Goal: Communication & Community: Answer question/provide support

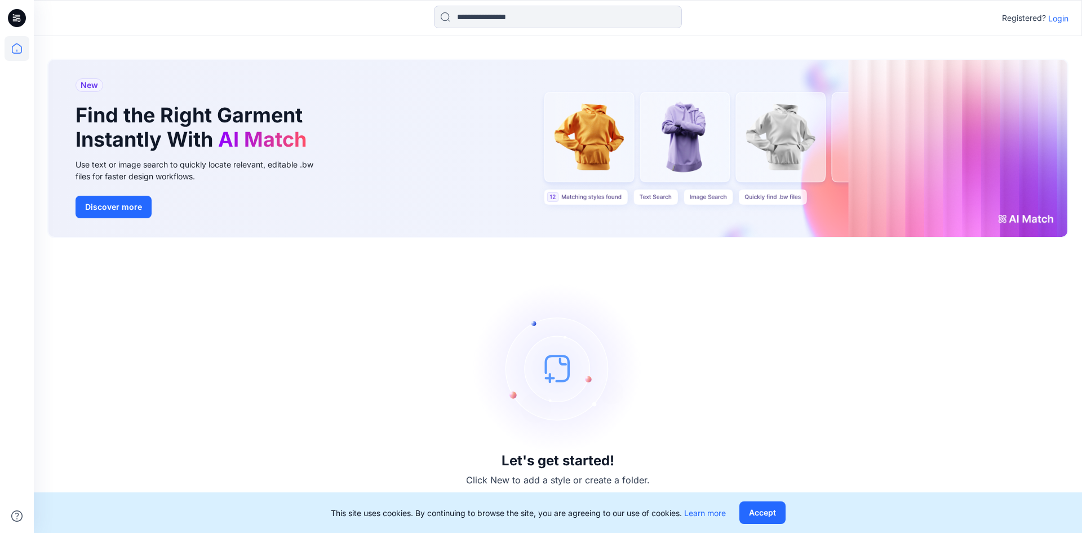
click at [1062, 19] on p "Login" at bounding box center [1059, 18] width 20 height 12
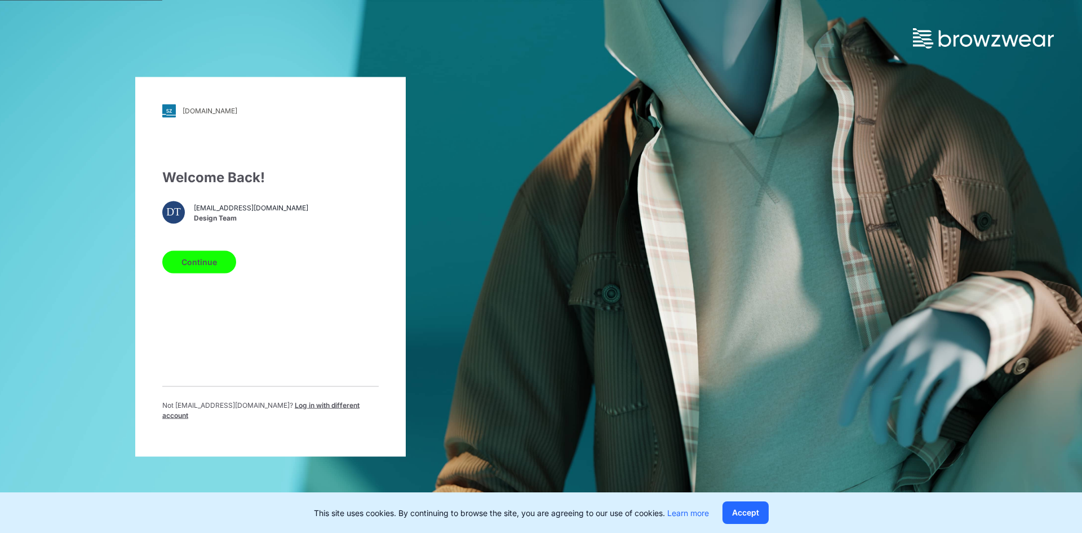
click at [207, 263] on button "Continue" at bounding box center [199, 261] width 74 height 23
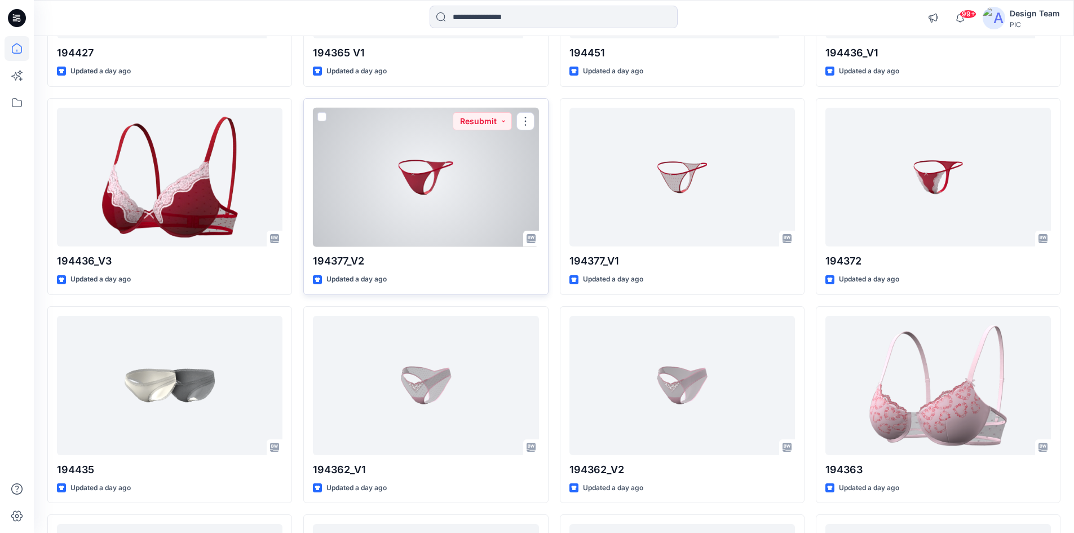
scroll to position [1312, 0]
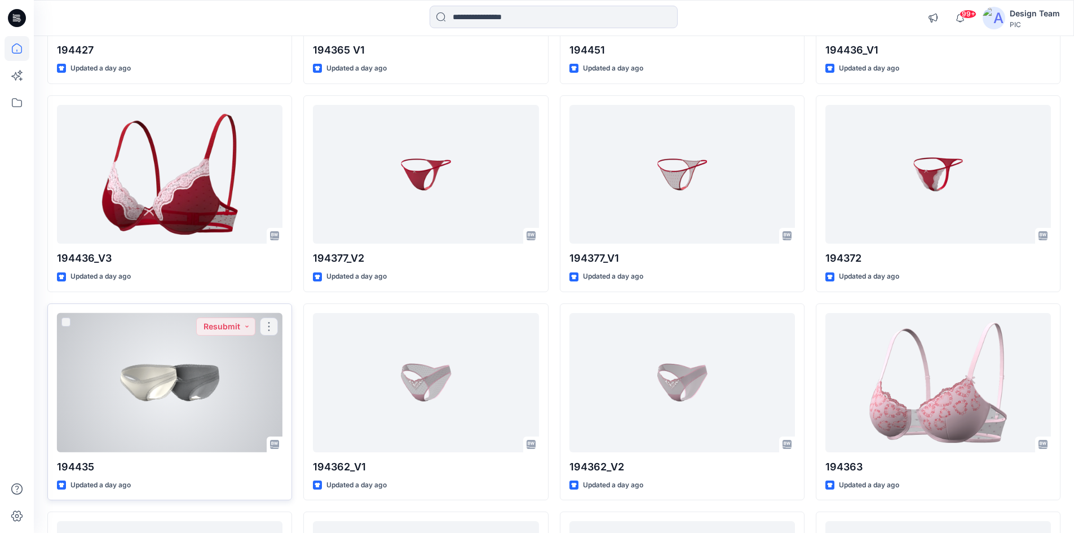
click at [209, 414] on div at bounding box center [170, 382] width 226 height 139
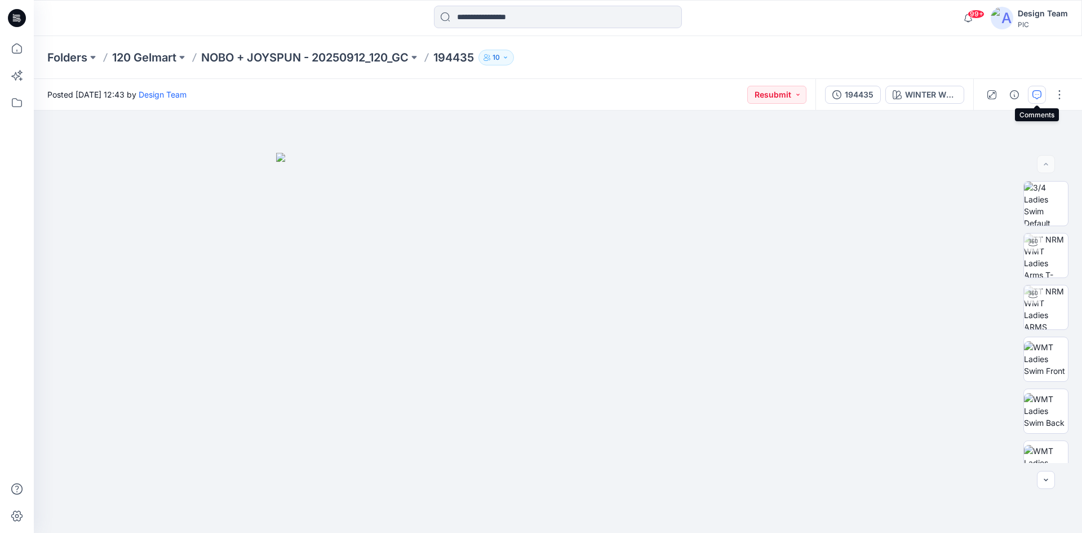
click at [1035, 92] on icon "button" at bounding box center [1037, 94] width 9 height 9
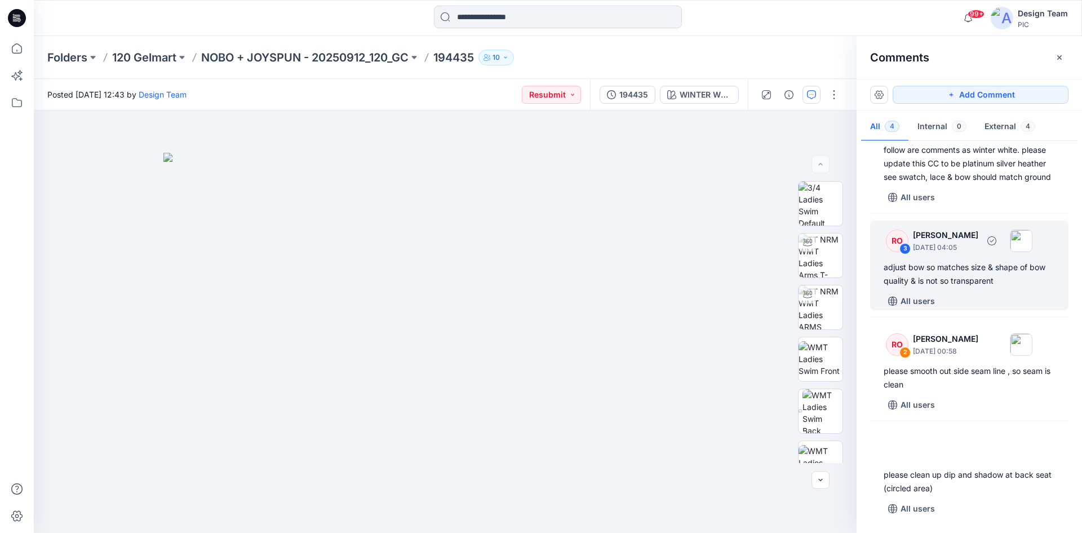
scroll to position [61, 0]
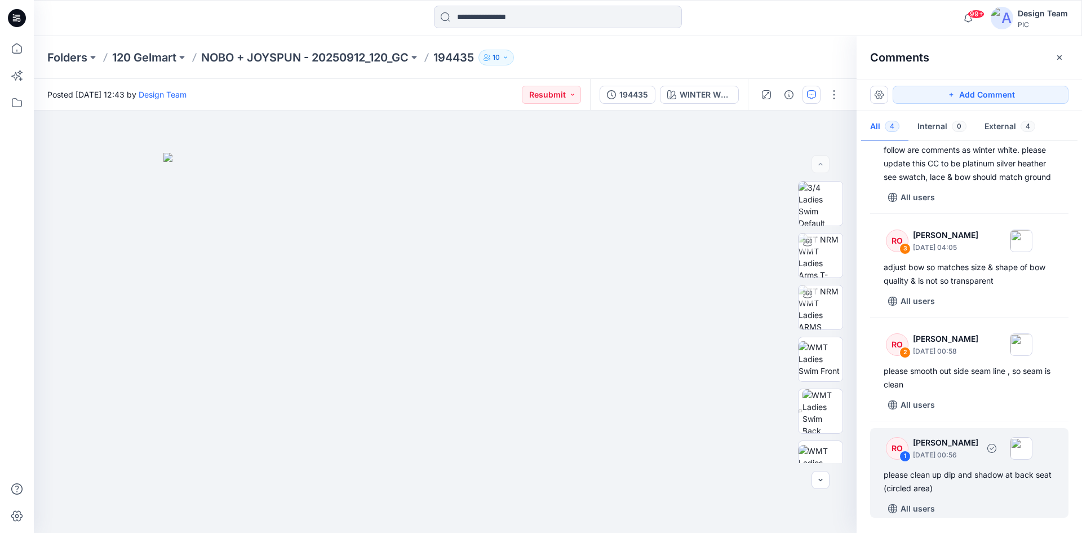
click at [974, 484] on div "please clean up dip and shadow at back seat (circled area)" at bounding box center [969, 481] width 171 height 27
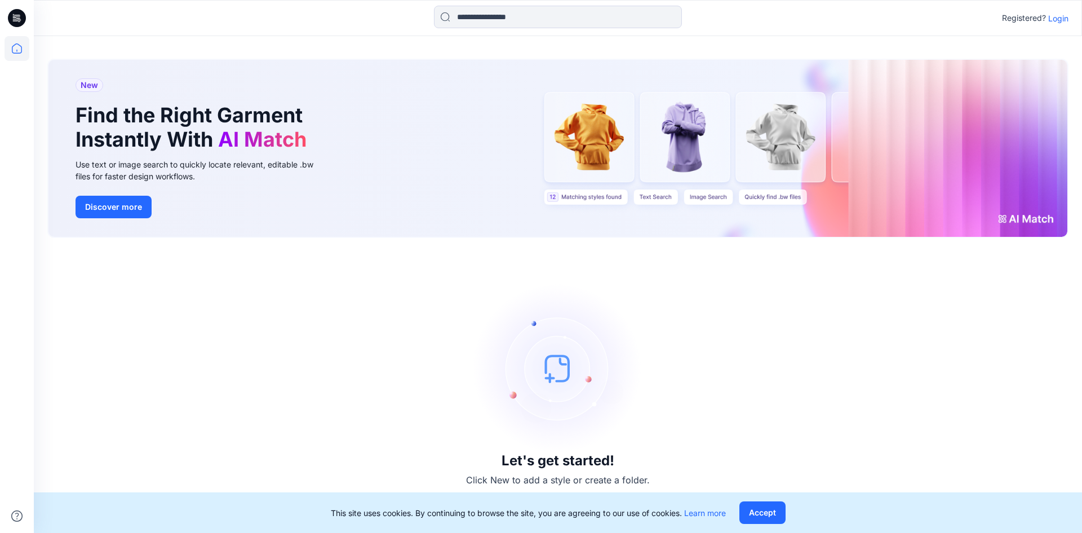
click at [1063, 16] on p "Login" at bounding box center [1059, 18] width 20 height 12
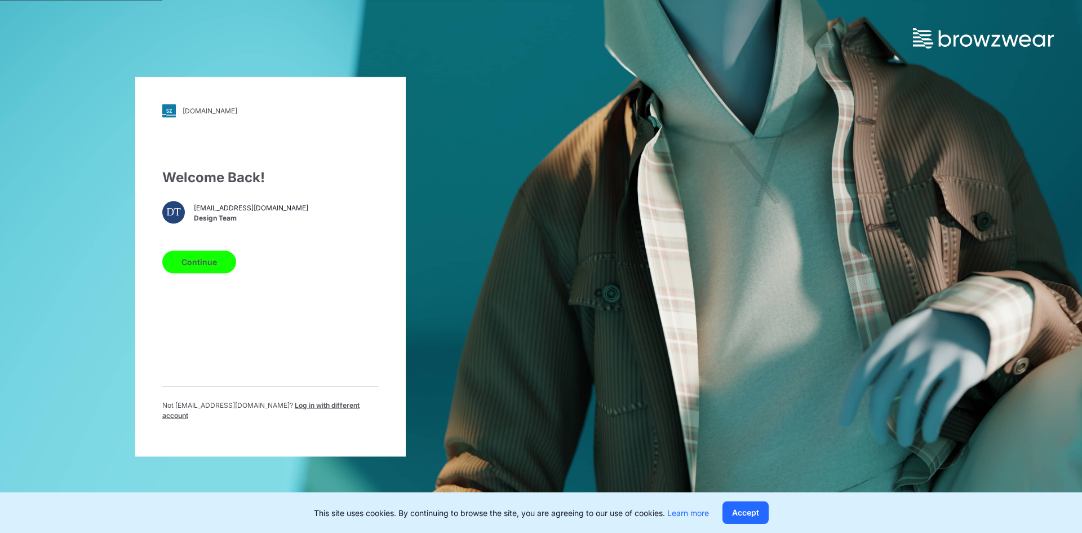
click at [195, 273] on button "Continue" at bounding box center [199, 261] width 74 height 23
click at [212, 271] on button "Continue" at bounding box center [199, 261] width 74 height 23
click at [219, 268] on button "Continue" at bounding box center [199, 261] width 74 height 23
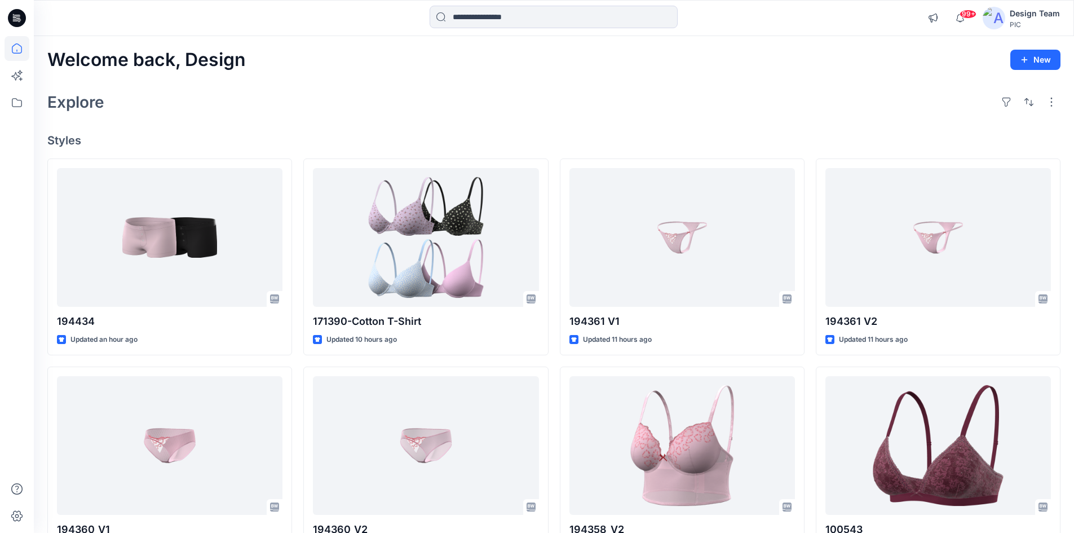
click at [465, 113] on div "Explore" at bounding box center [553, 102] width 1013 height 27
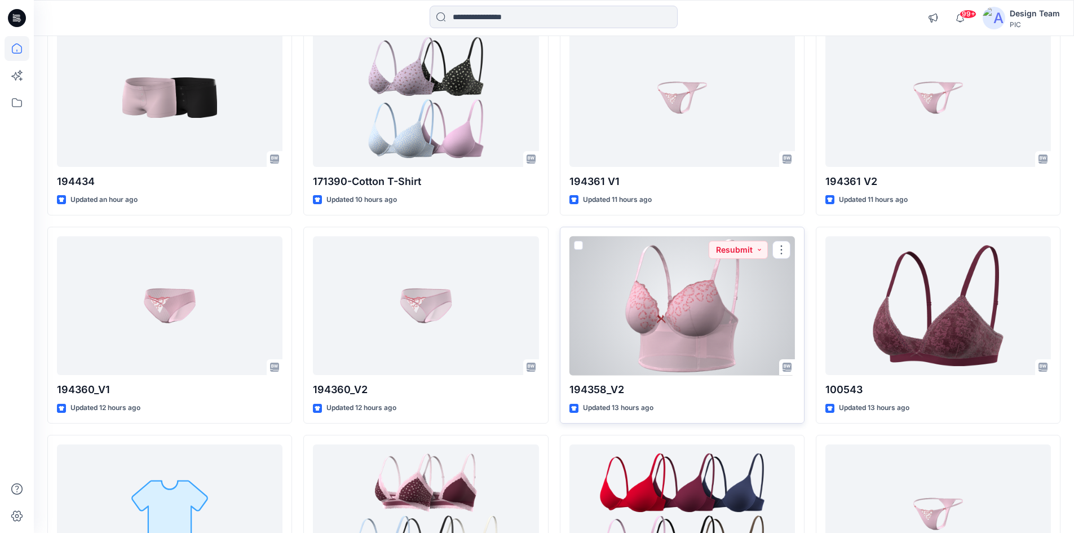
scroll to position [169, 0]
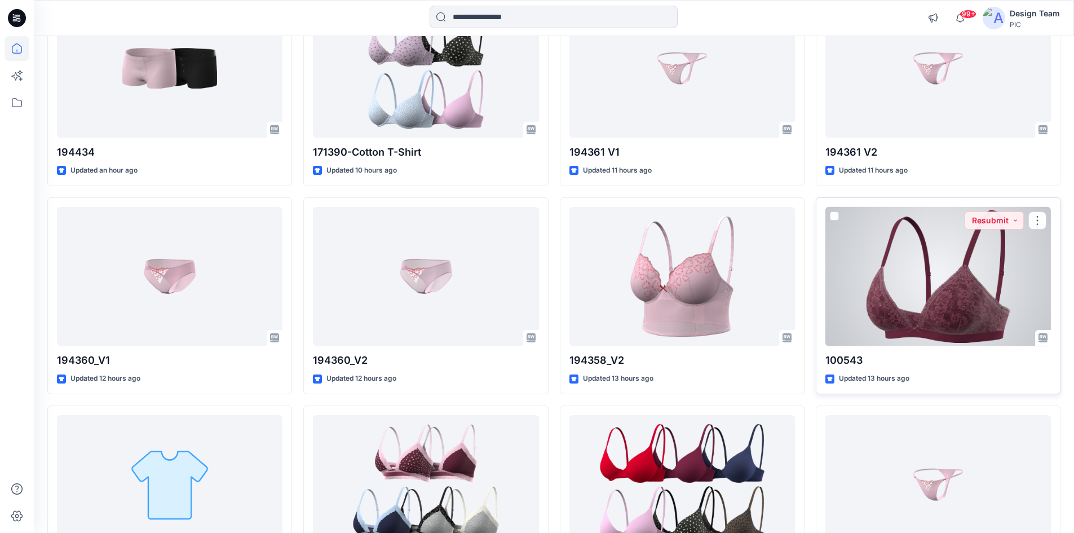
click at [920, 261] on div at bounding box center [938, 276] width 226 height 139
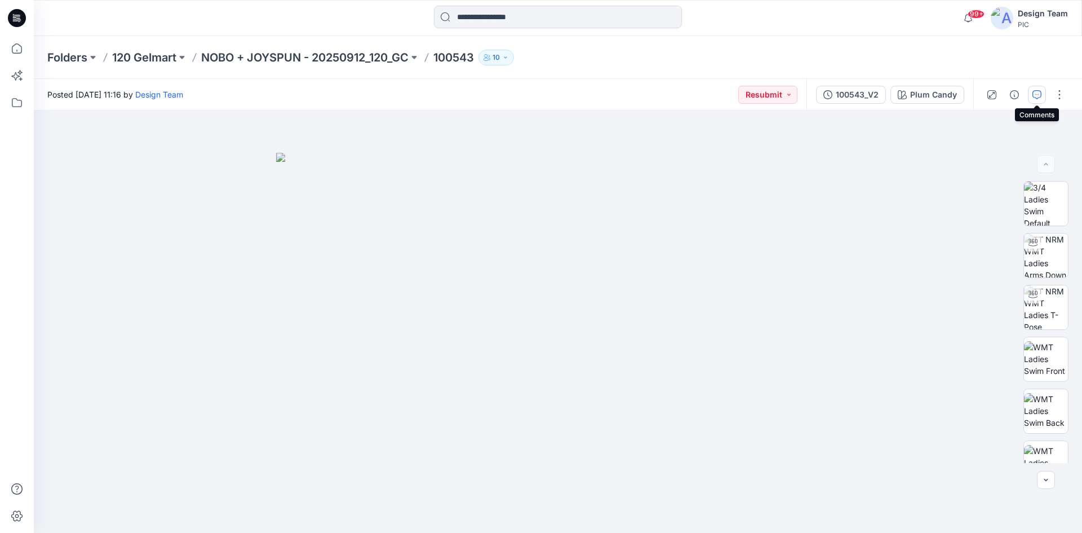
click at [1035, 98] on icon "button" at bounding box center [1037, 94] width 9 height 9
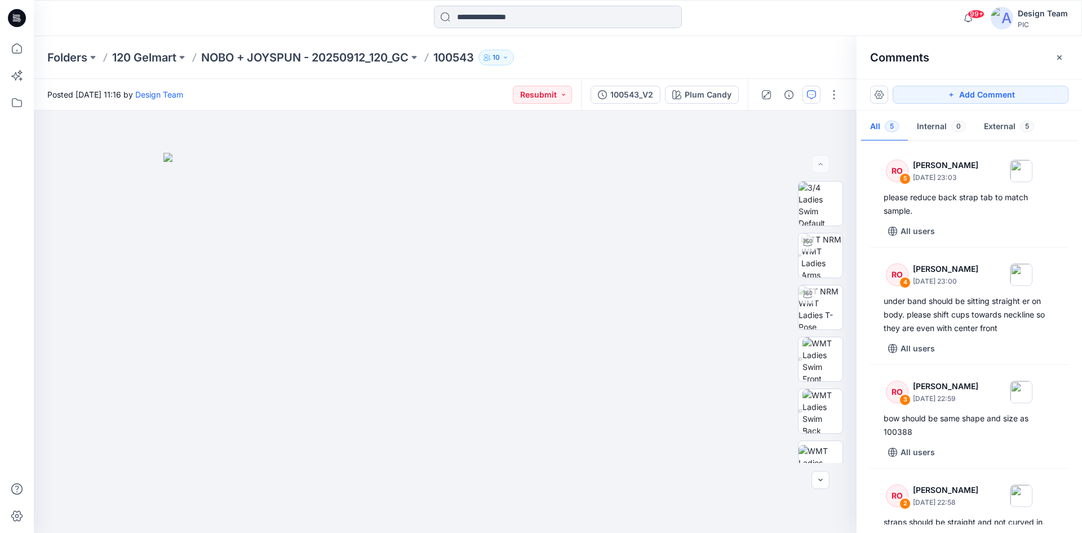
click at [543, 21] on input at bounding box center [558, 17] width 248 height 23
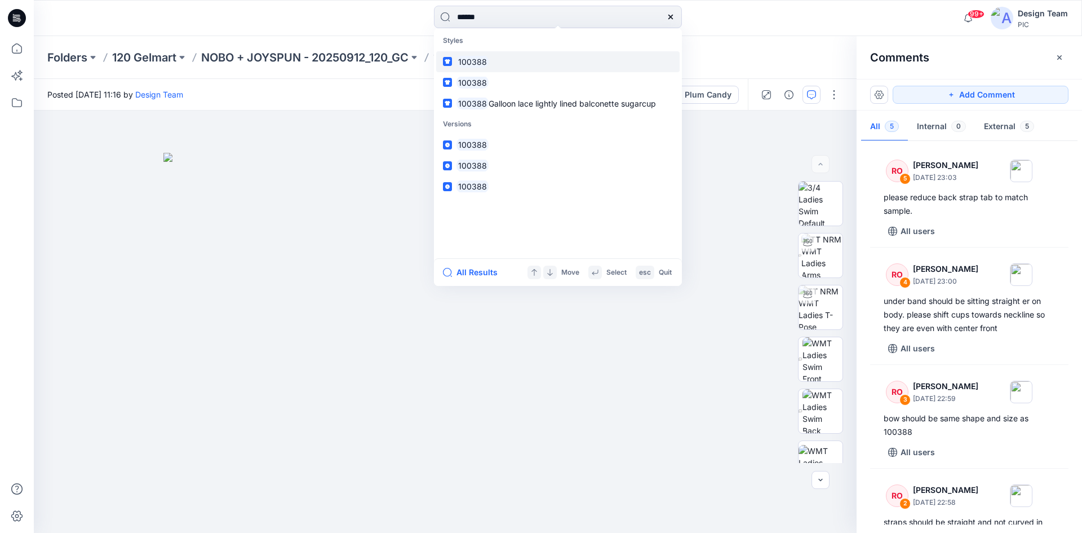
type input "******"
click at [497, 58] on link "100388" at bounding box center [558, 61] width 244 height 21
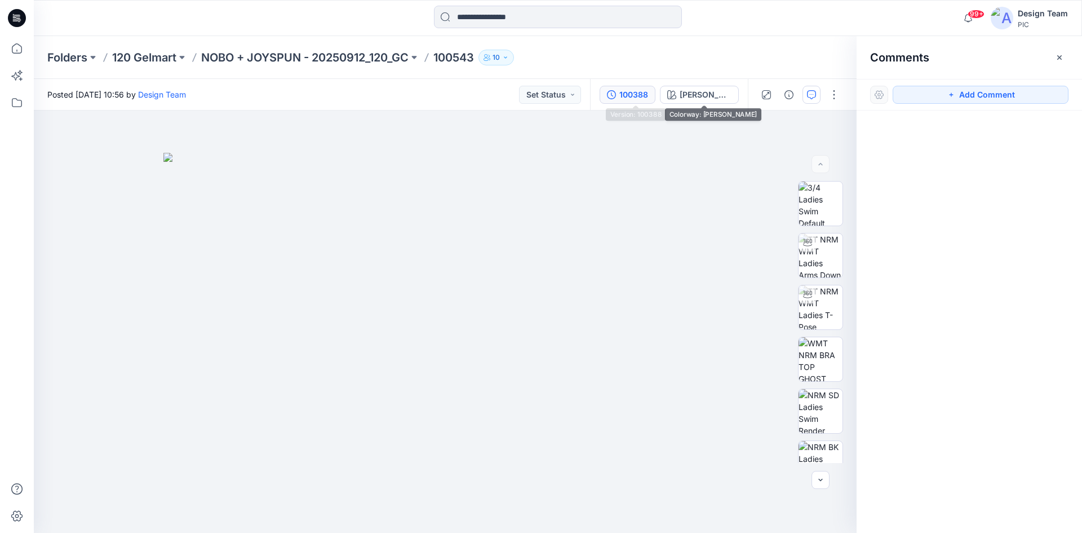
click at [648, 96] on div "100388" at bounding box center [634, 95] width 29 height 12
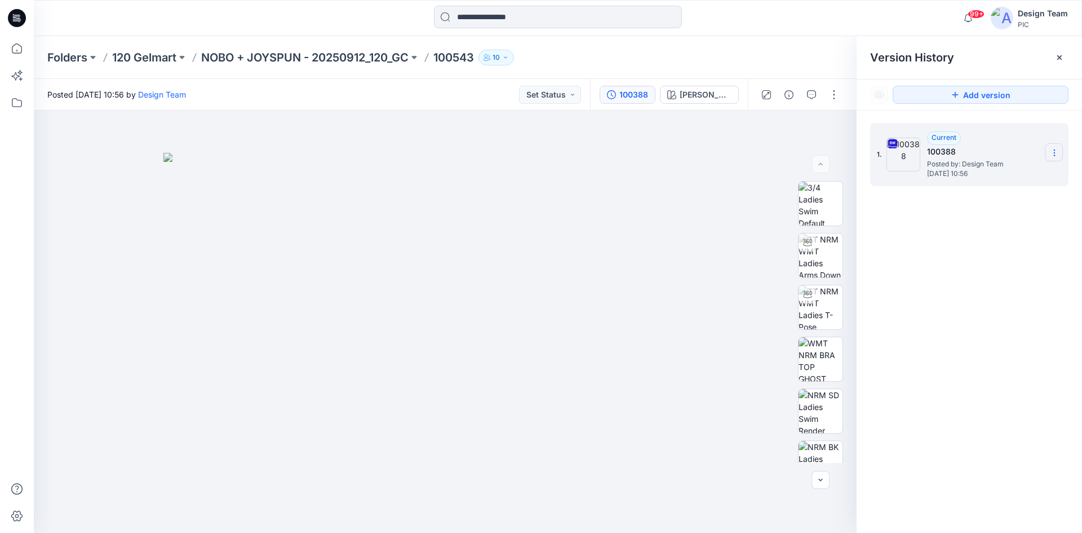
click at [1049, 154] on section at bounding box center [1054, 152] width 18 height 18
click at [1012, 173] on span "Download Source BW File" at bounding box center [998, 175] width 95 height 14
click at [993, 322] on div "1. Current 100388 Posted by: Design Team Monday, March 17, 2025 10:56" at bounding box center [970, 330] width 226 height 439
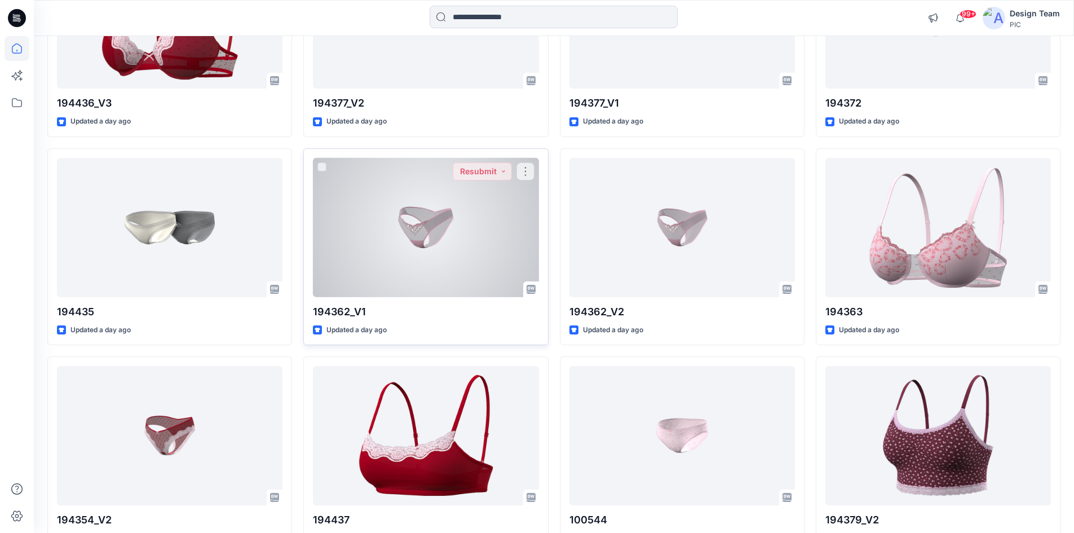
scroll to position [1481, 0]
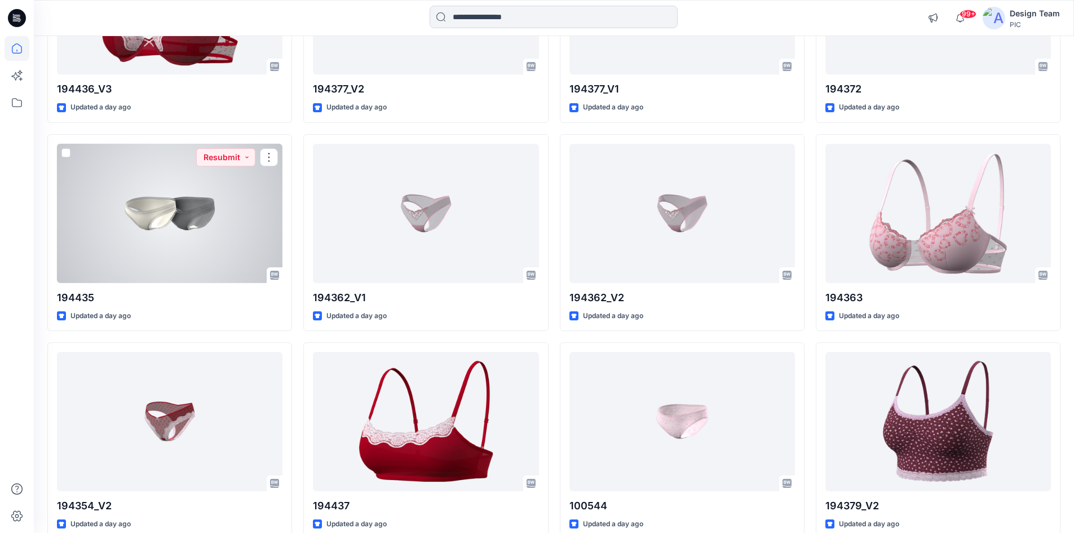
click at [166, 248] on div at bounding box center [170, 213] width 226 height 139
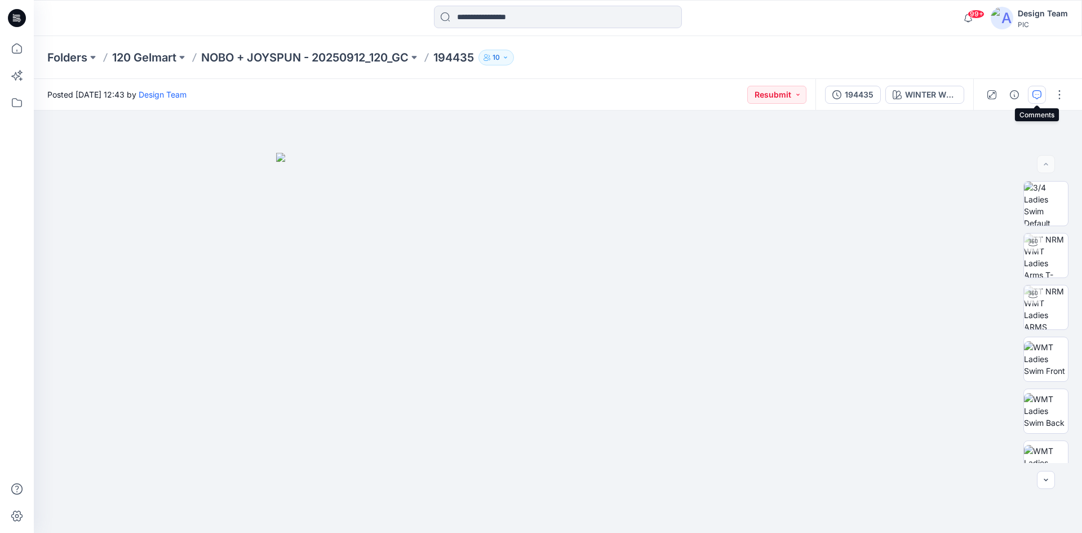
click at [1038, 98] on icon "button" at bounding box center [1037, 94] width 9 height 9
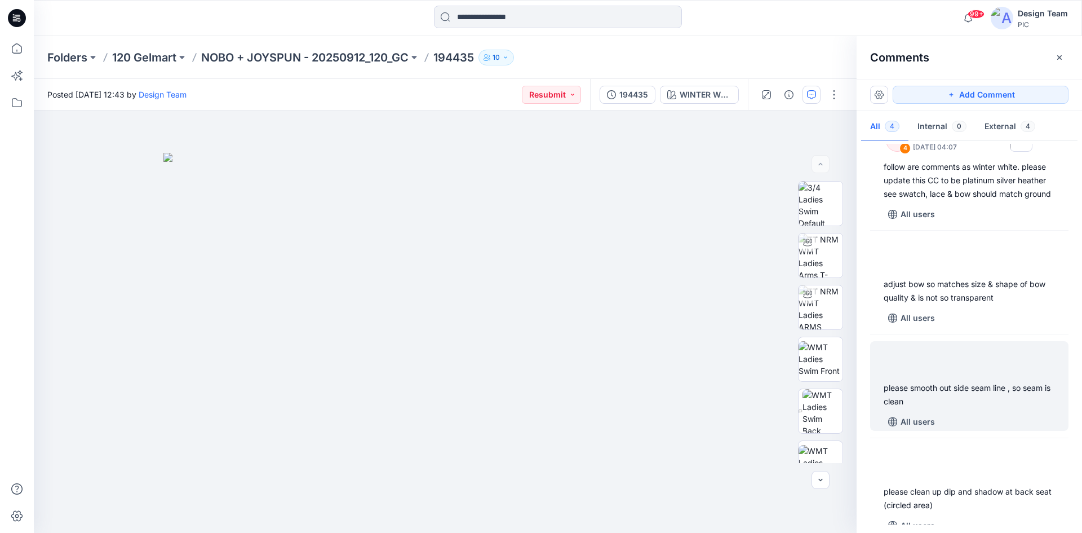
scroll to position [61, 0]
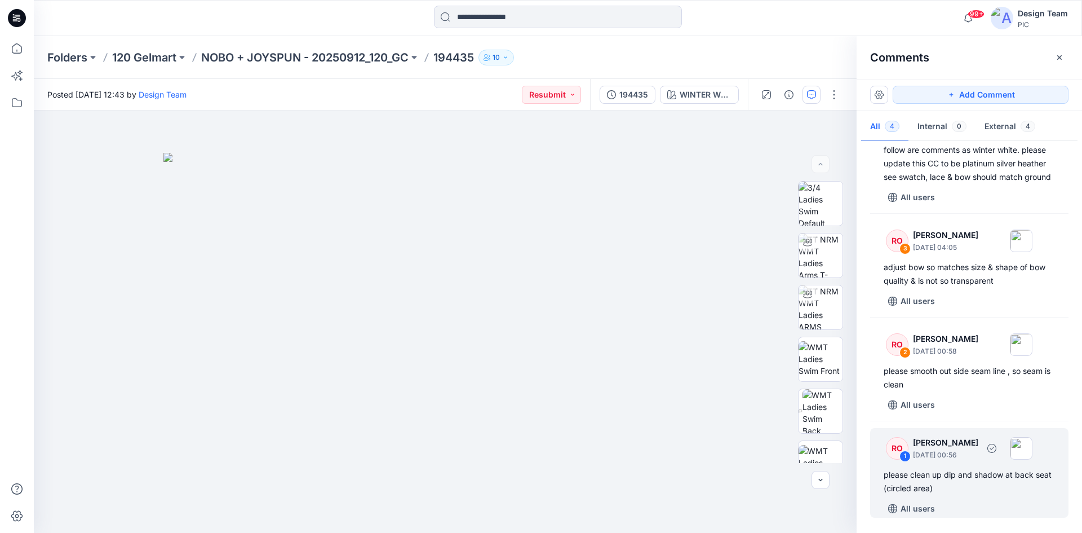
click at [983, 477] on div "please clean up dip and shadow at back seat (circled area)" at bounding box center [969, 481] width 171 height 27
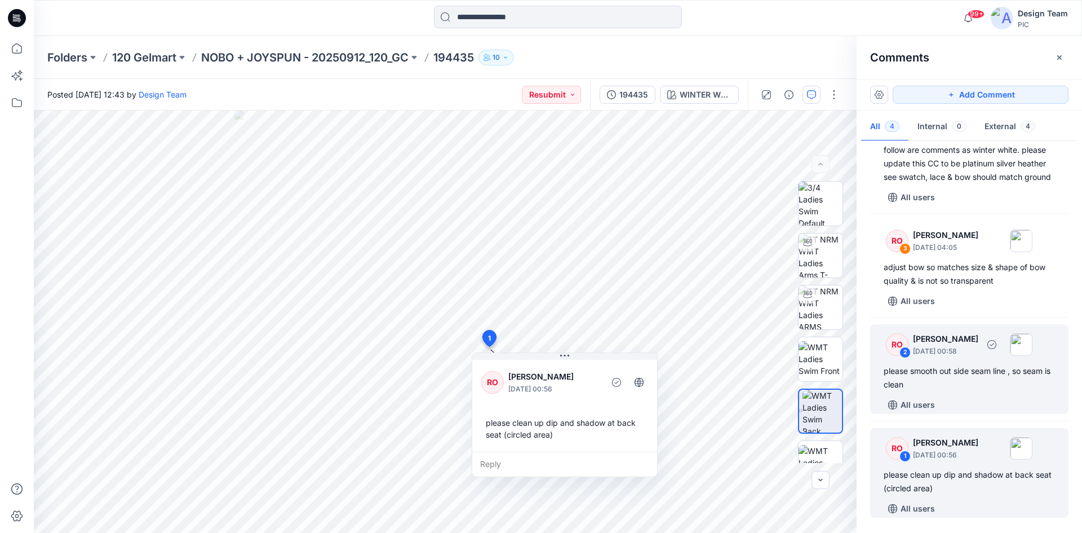
click at [949, 381] on div "please smooth out side seam line , so seam is clean" at bounding box center [969, 377] width 171 height 27
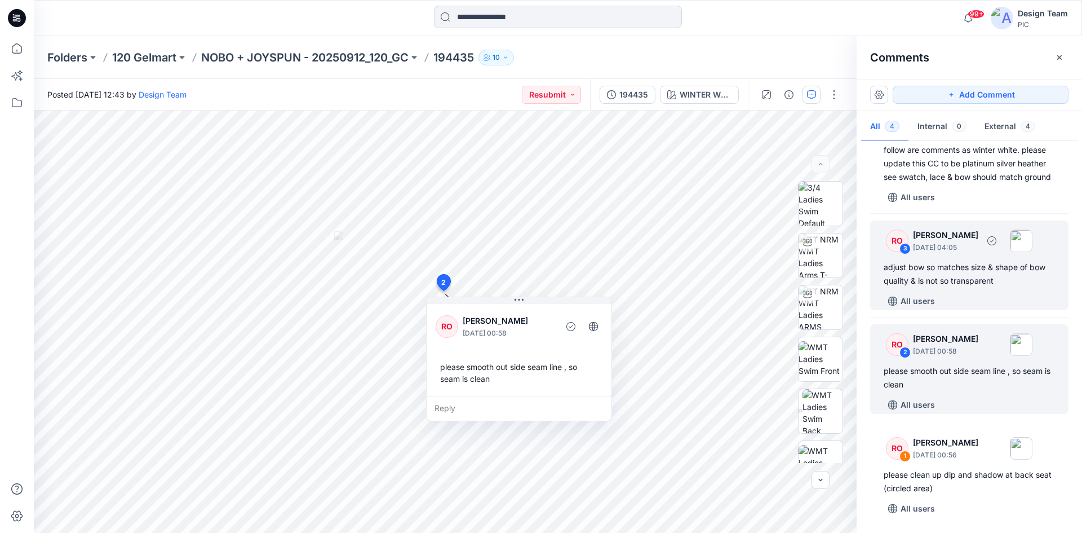
click at [958, 279] on div "adjust bow so matches size & shape of bow quality & is not so transparent" at bounding box center [969, 273] width 171 height 27
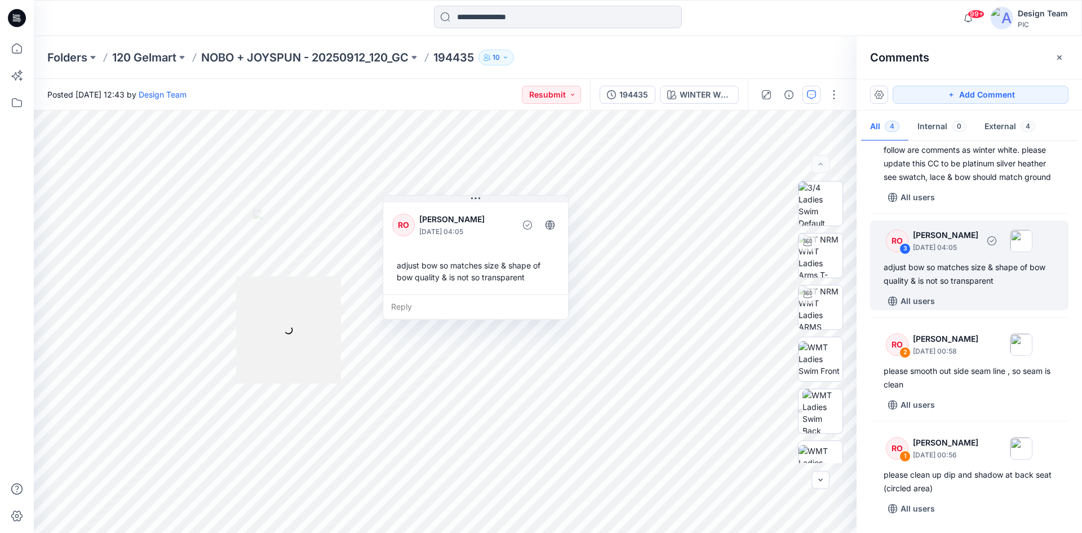
click at [990, 279] on div "adjust bow so matches size & shape of bow quality & is not so transparent" at bounding box center [969, 273] width 171 height 27
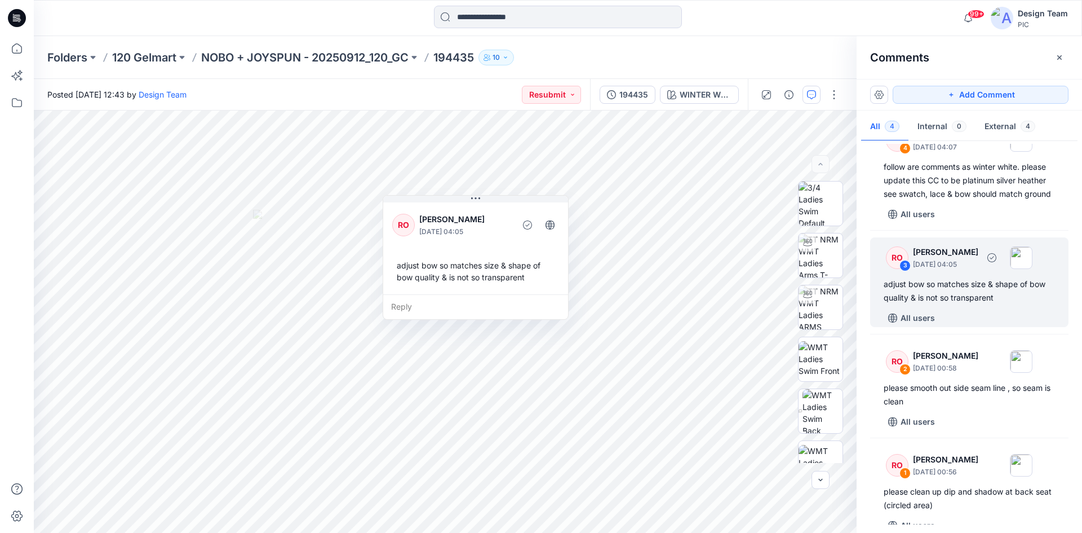
scroll to position [0, 0]
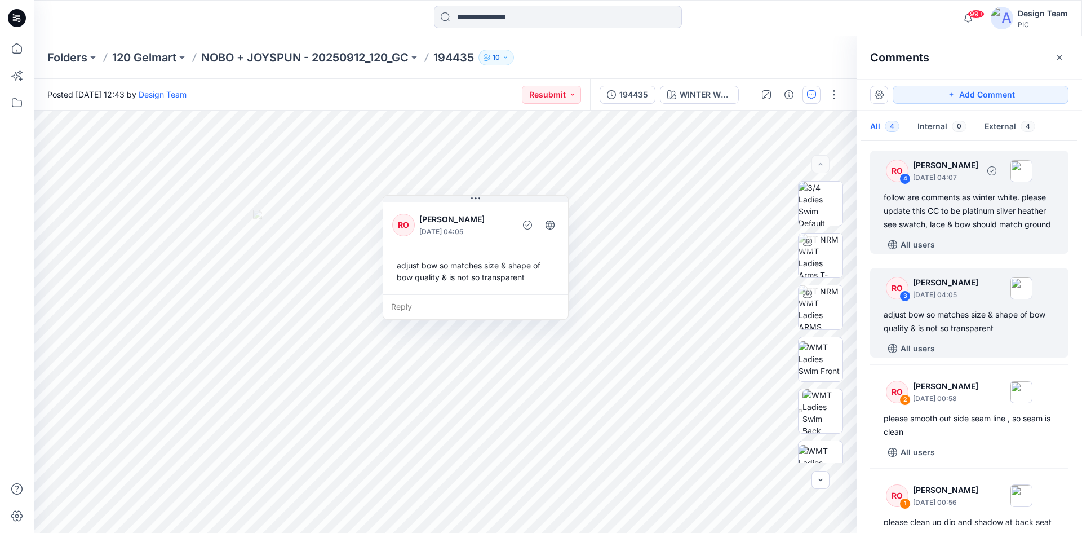
click at [960, 231] on div "follow are comments as winter white. please update this CC to be platinum silve…" at bounding box center [969, 211] width 171 height 41
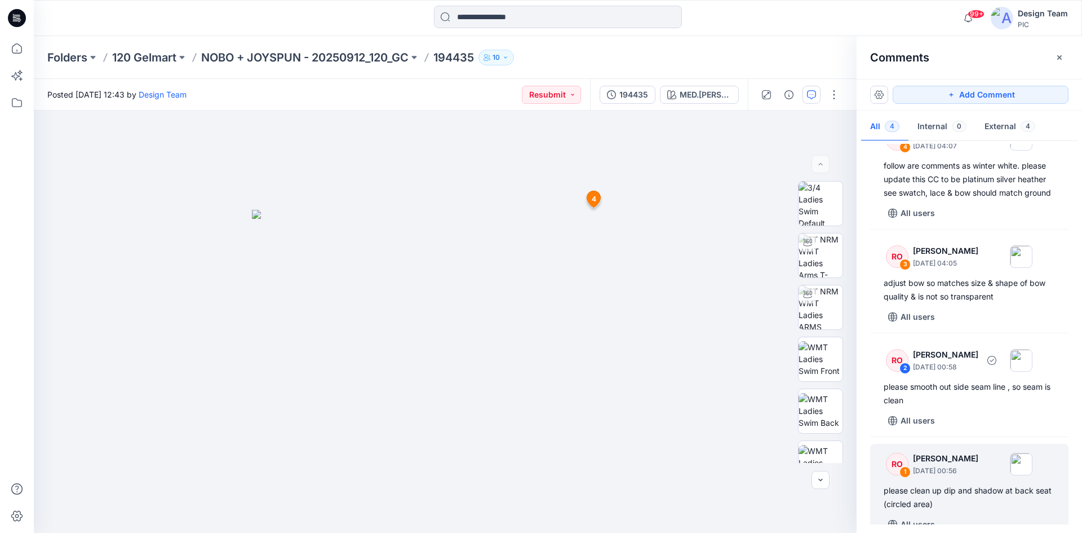
scroll to position [61, 0]
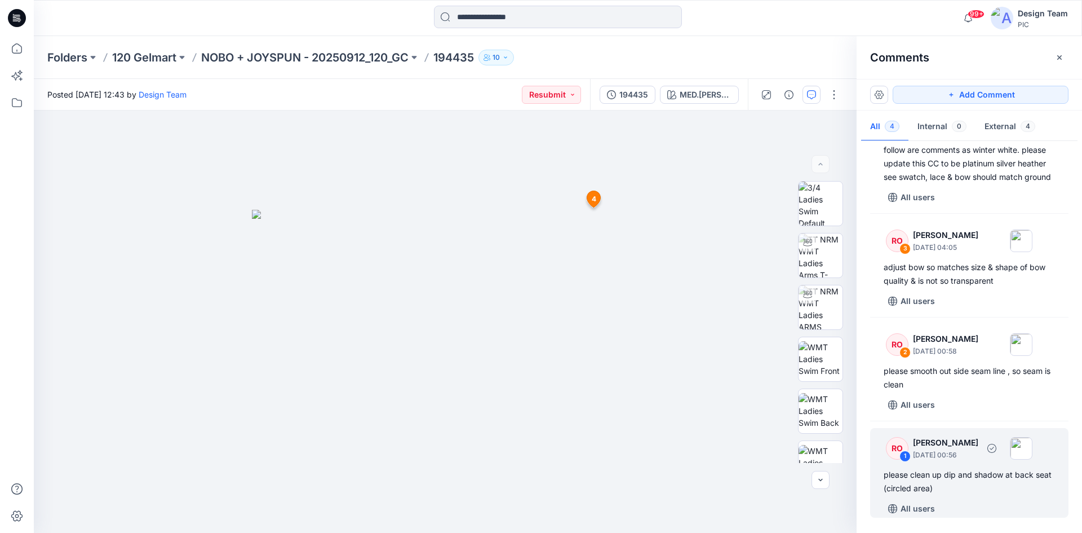
click at [955, 485] on div "please clean up dip and shadow at back seat (circled area)" at bounding box center [969, 481] width 171 height 27
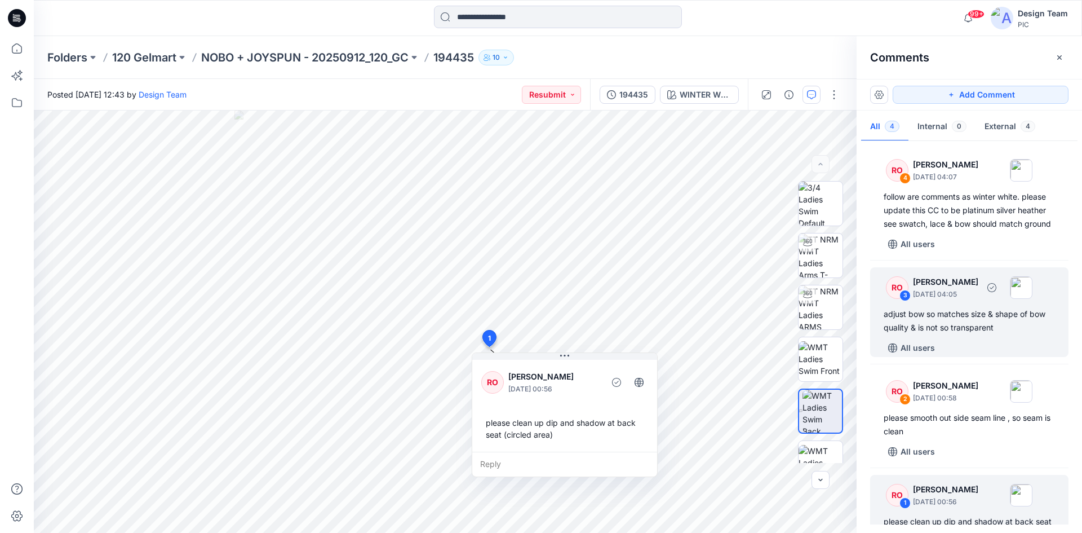
scroll to position [0, 0]
click at [960, 335] on div "adjust bow so matches size & shape of bow quality & is not so transparent" at bounding box center [969, 321] width 171 height 27
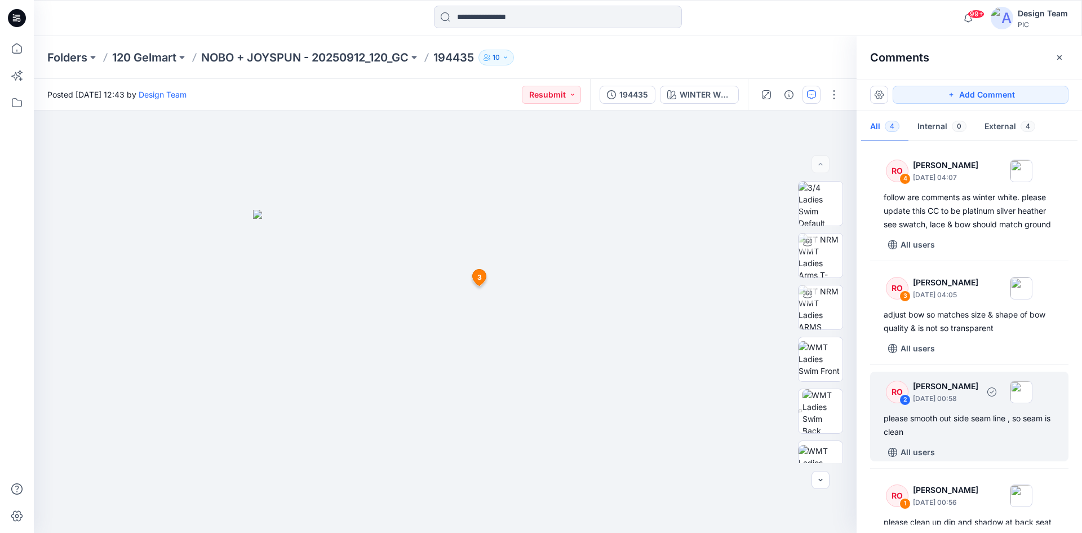
click at [956, 429] on div "please smooth out side seam line , so seam is clean" at bounding box center [969, 425] width 171 height 27
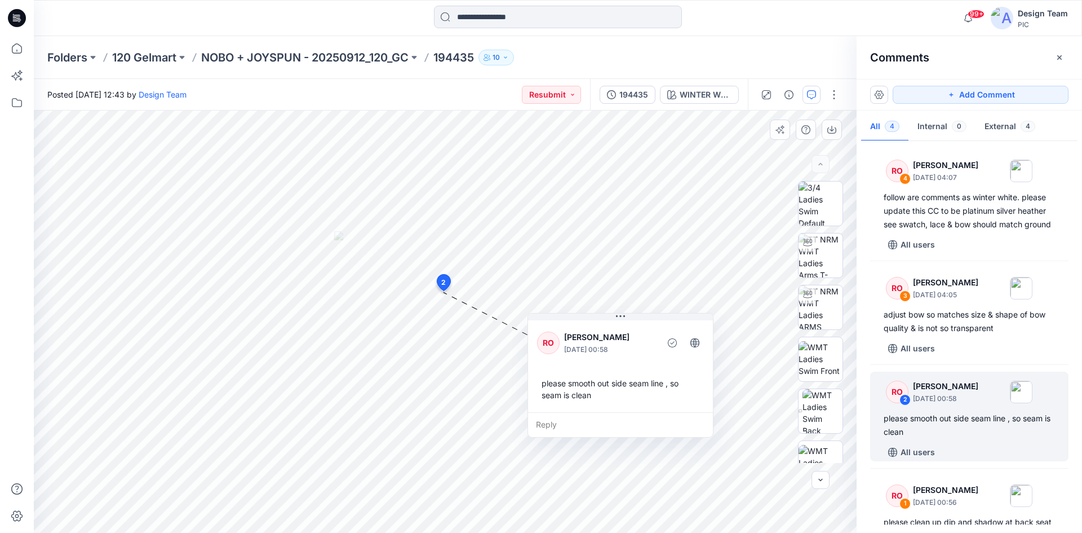
drag, startPoint x: 562, startPoint y: 368, endPoint x: 578, endPoint y: 334, distance: 37.8
click at [624, 377] on div "RO [PERSON_NAME] [DATE] 00:58 please smooth out side seam line , so seam is cle…" at bounding box center [620, 365] width 185 height 94
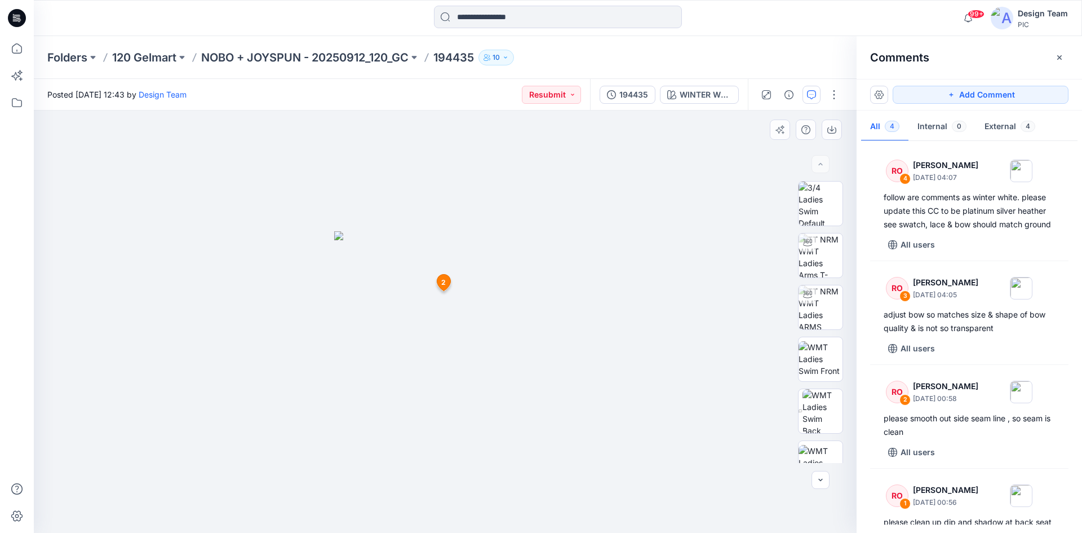
click at [366, 350] on img at bounding box center [445, 382] width 222 height 302
click at [829, 259] on img at bounding box center [821, 255] width 44 height 44
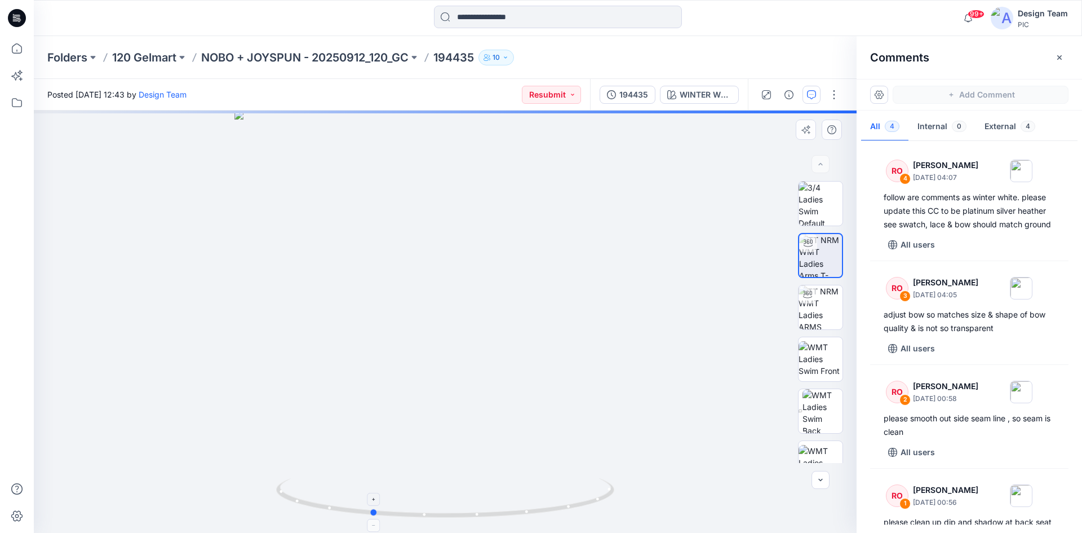
drag, startPoint x: 514, startPoint y: 514, endPoint x: 440, endPoint y: 515, distance: 73.9
click at [440, 515] on icon at bounding box center [446, 499] width 341 height 42
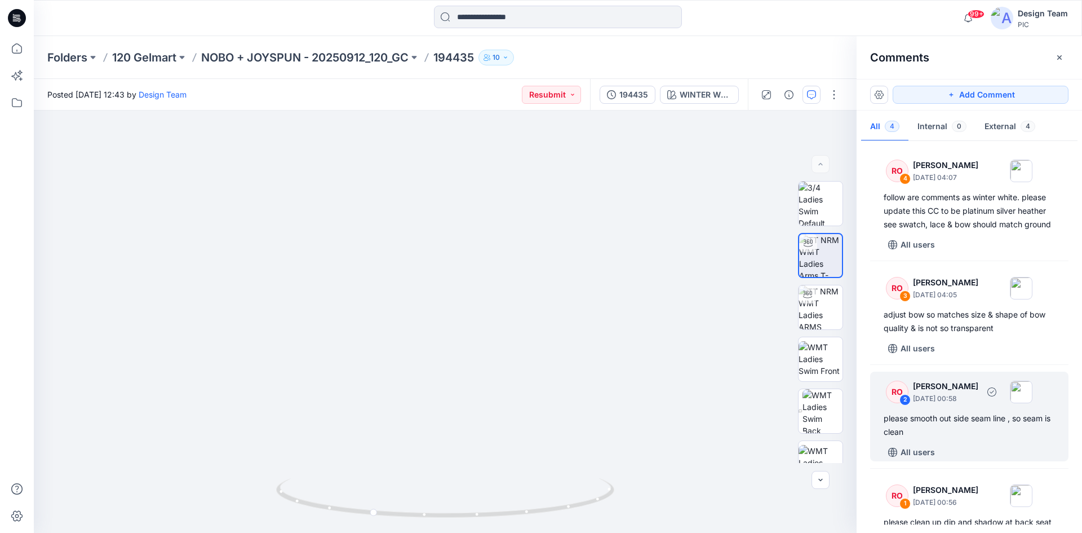
click at [928, 434] on div "please smooth out side seam line , so seam is clean" at bounding box center [969, 425] width 171 height 27
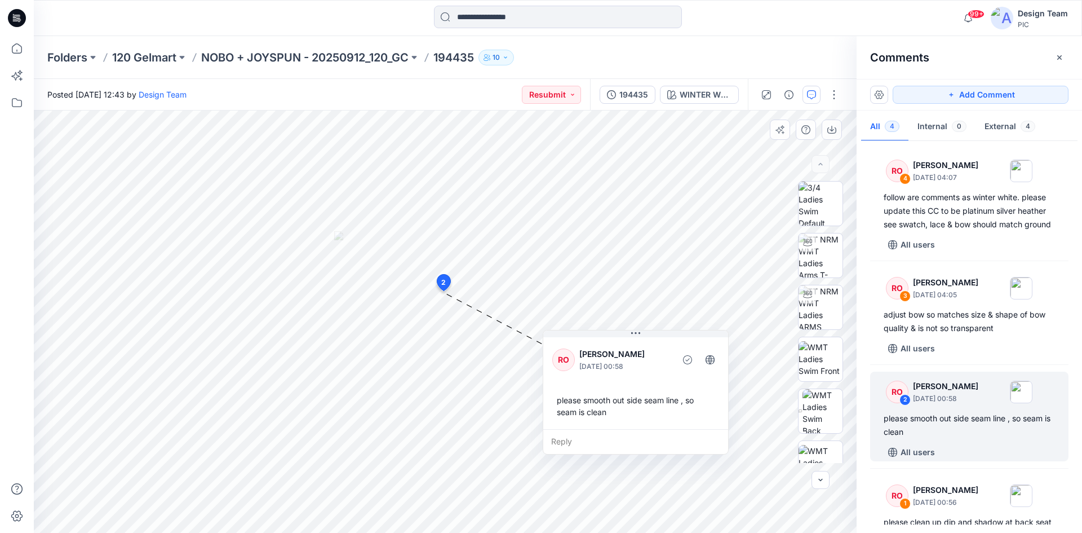
drag, startPoint x: 516, startPoint y: 387, endPoint x: 633, endPoint y: 420, distance: 121.4
click at [633, 420] on div "please smooth out side seam line , so seam is clean" at bounding box center [636, 406] width 167 height 33
click at [525, 289] on div "5 2 RO [PERSON_NAME] [DATE] 00:58 please smooth out side seam line , so seam is…" at bounding box center [445, 322] width 823 height 422
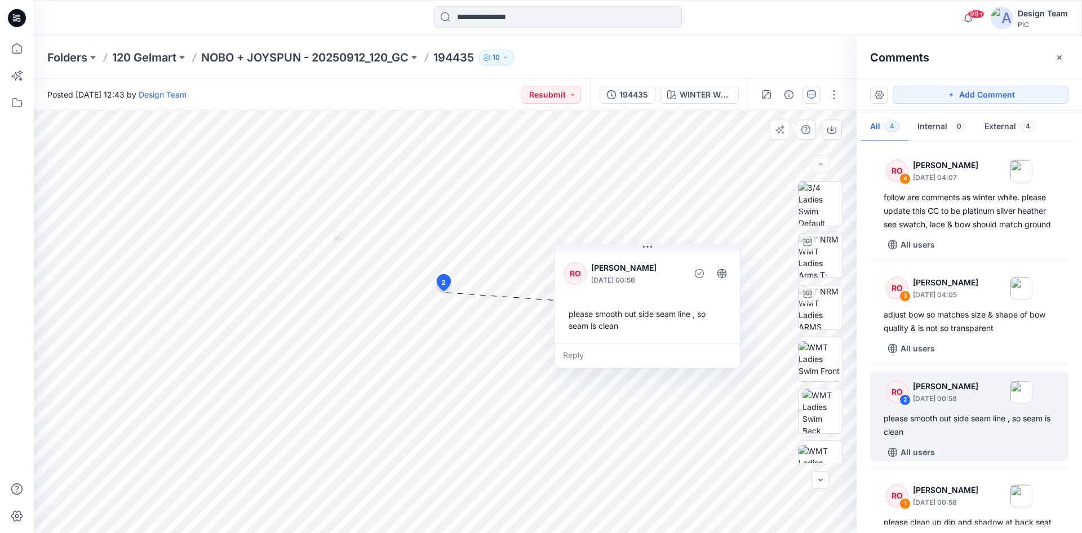
drag, startPoint x: 637, startPoint y: 377, endPoint x: 649, endPoint y: 291, distance: 87.1
click at [649, 291] on div "RO [PERSON_NAME] [DATE] 00:58 please smooth out side seam line , so seam is cle…" at bounding box center [647, 296] width 185 height 94
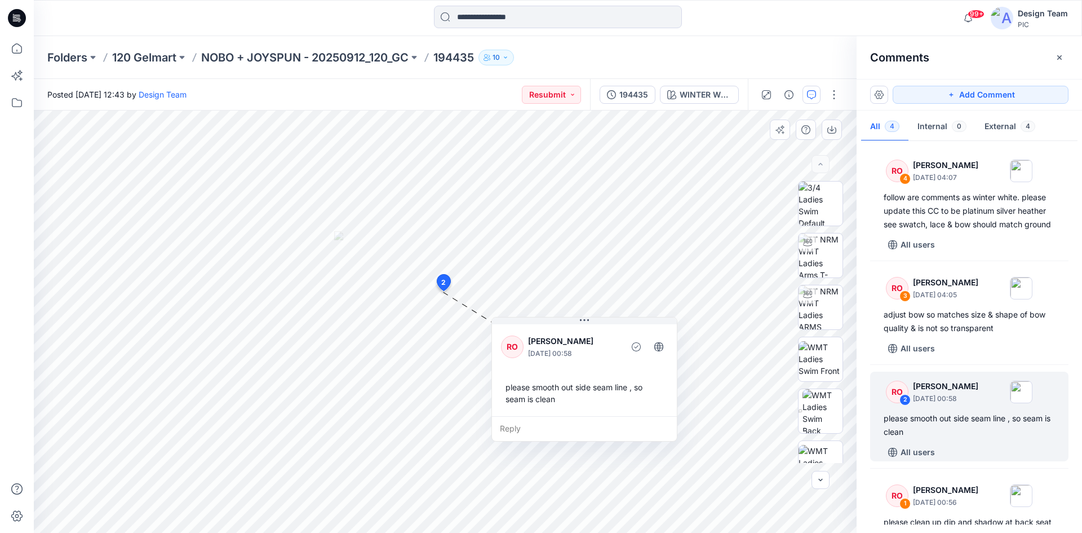
drag, startPoint x: 659, startPoint y: 333, endPoint x: 595, endPoint y: 405, distance: 95.9
click at [595, 405] on div "please smooth out side seam line , so seam is clean" at bounding box center [584, 393] width 167 height 33
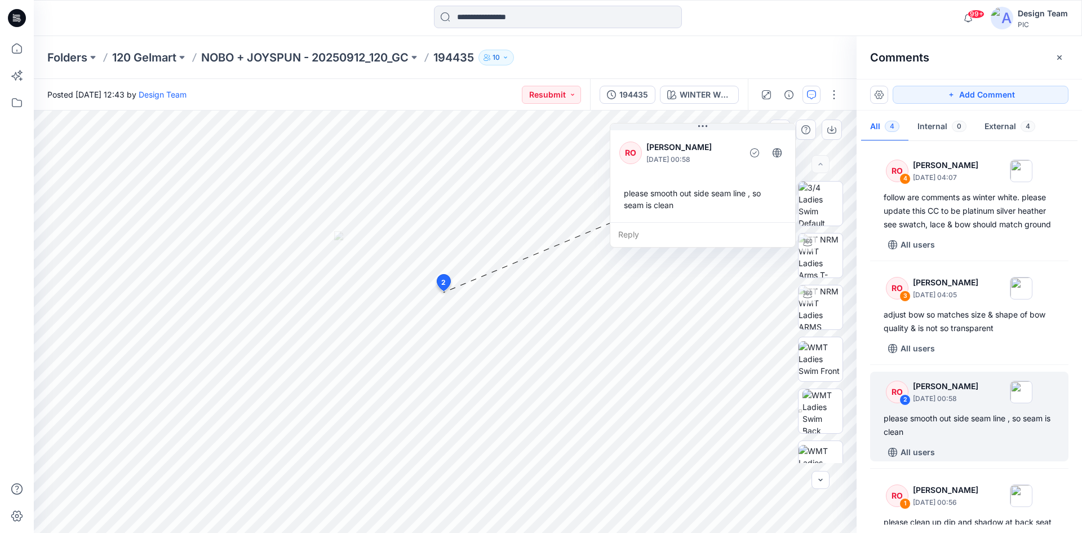
drag, startPoint x: 594, startPoint y: 332, endPoint x: 677, endPoint y: 152, distance: 197.5
click at [677, 152] on p "[PERSON_NAME]" at bounding box center [693, 147] width 92 height 14
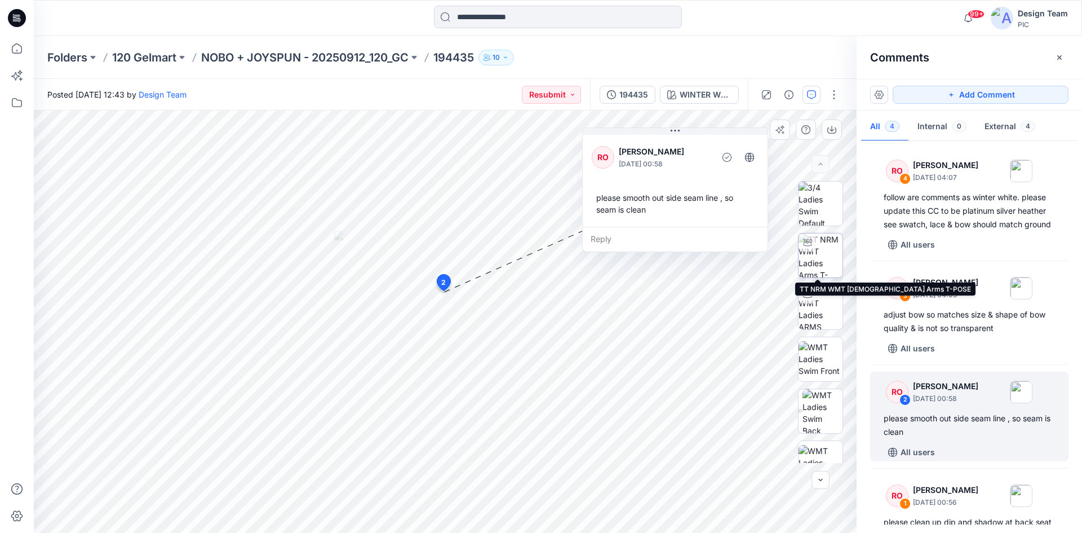
click at [822, 263] on img at bounding box center [821, 255] width 44 height 44
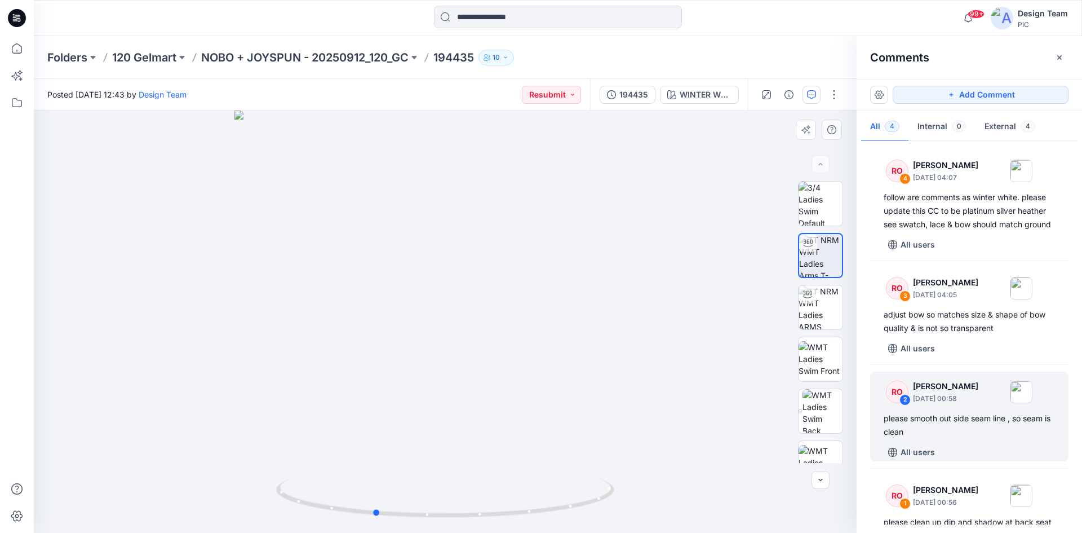
drag, startPoint x: 446, startPoint y: 517, endPoint x: 580, endPoint y: 438, distance: 155.5
click at [710, 463] on div at bounding box center [445, 322] width 823 height 422
